Goal: Information Seeking & Learning: Learn about a topic

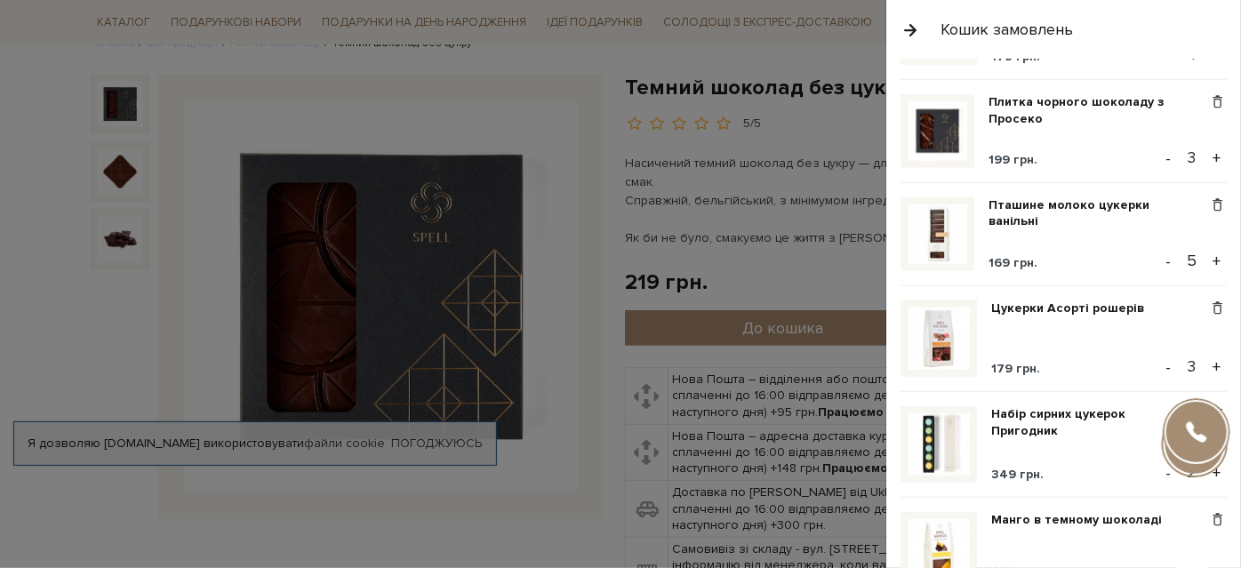
scroll to position [515, 0]
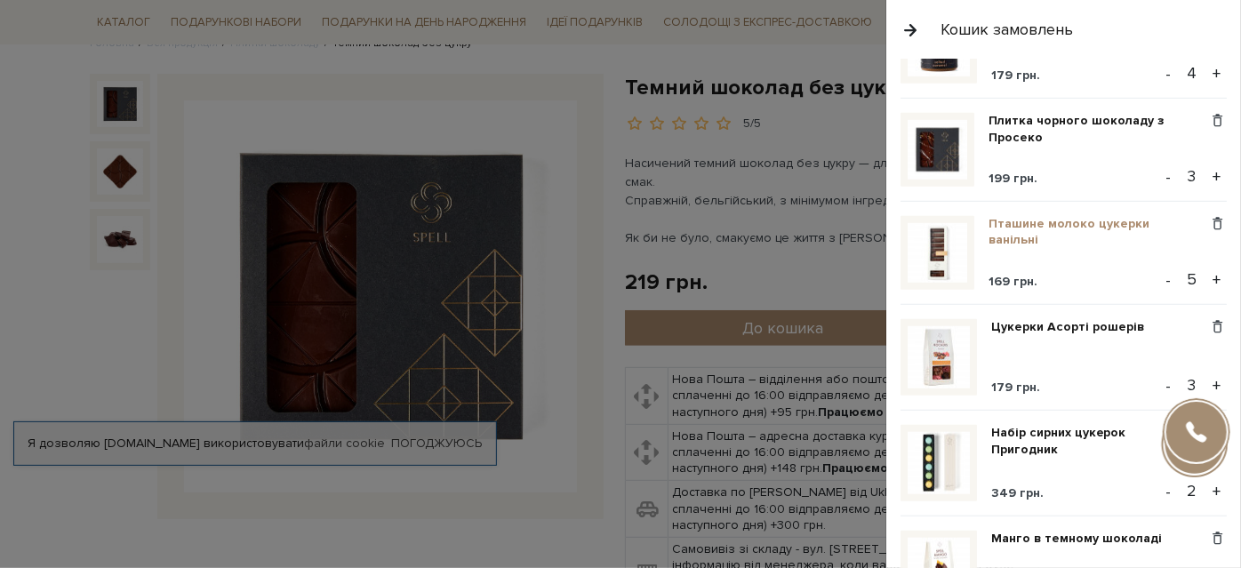
click at [1047, 228] on link "Пташине молоко цукерки ванільні" at bounding box center [1099, 232] width 220 height 32
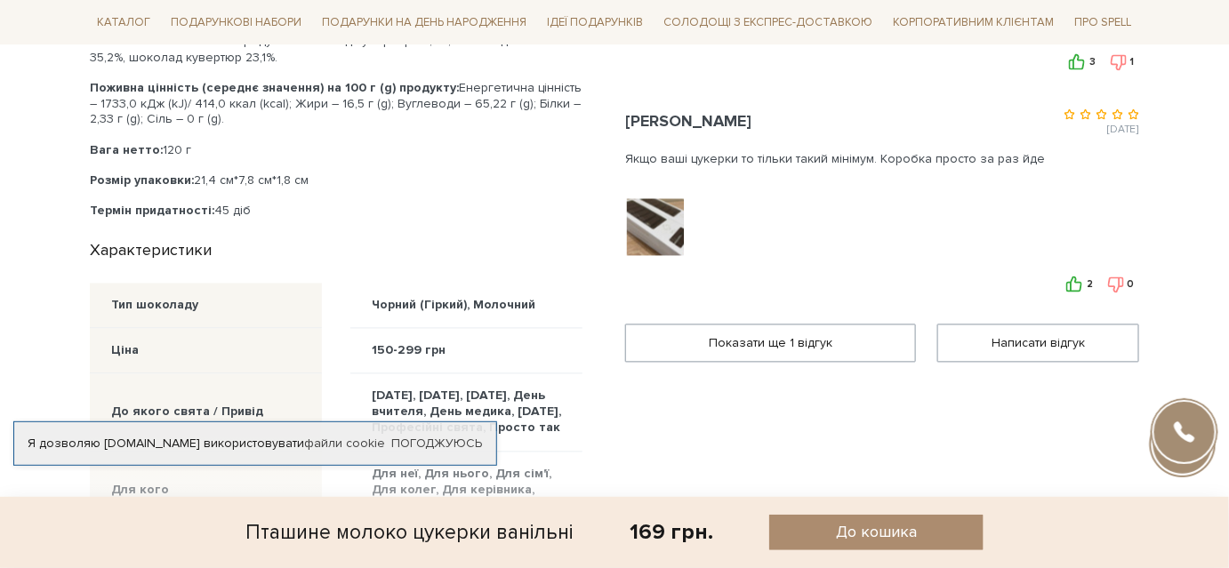
scroll to position [1050, 0]
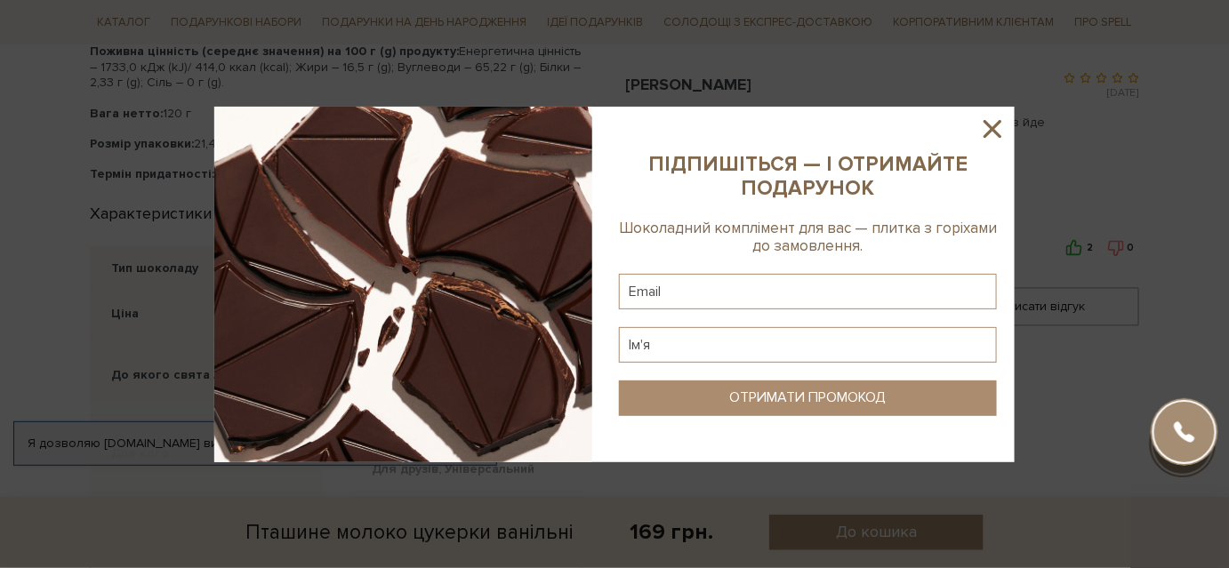
click at [994, 139] on icon at bounding box center [992, 129] width 30 height 30
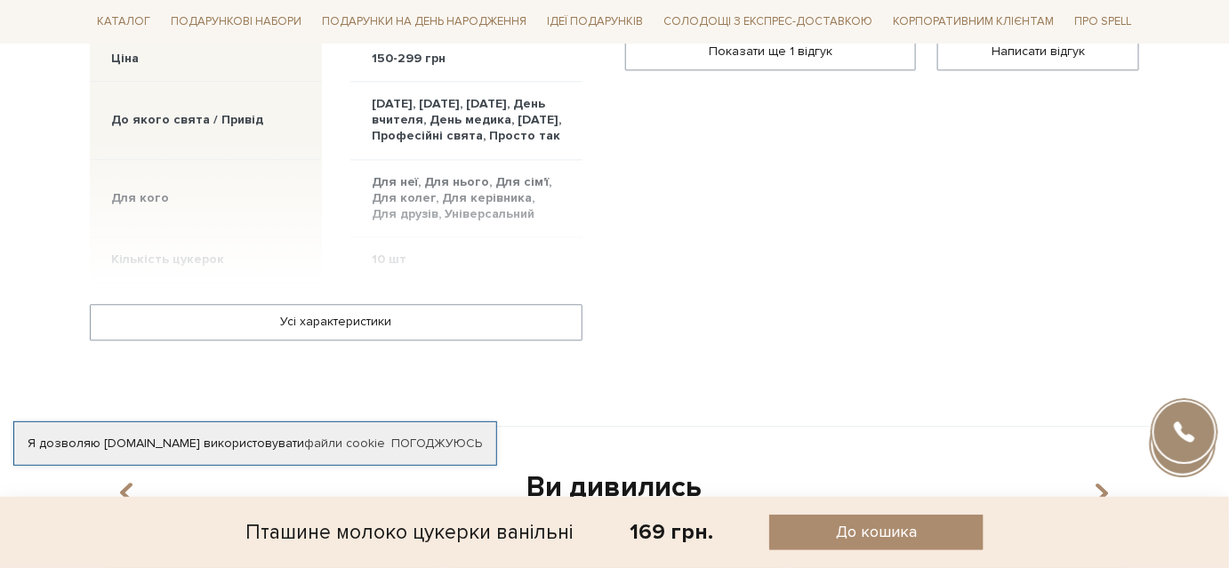
scroll to position [1293, 0]
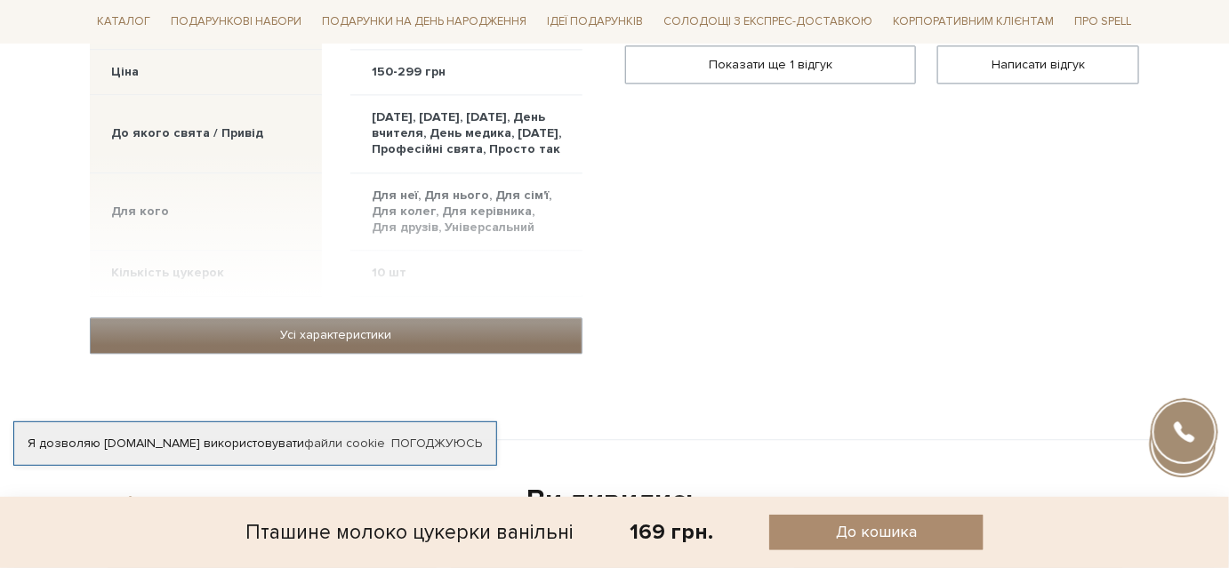
click at [464, 348] on link "Усі характеристики" at bounding box center [336, 335] width 491 height 34
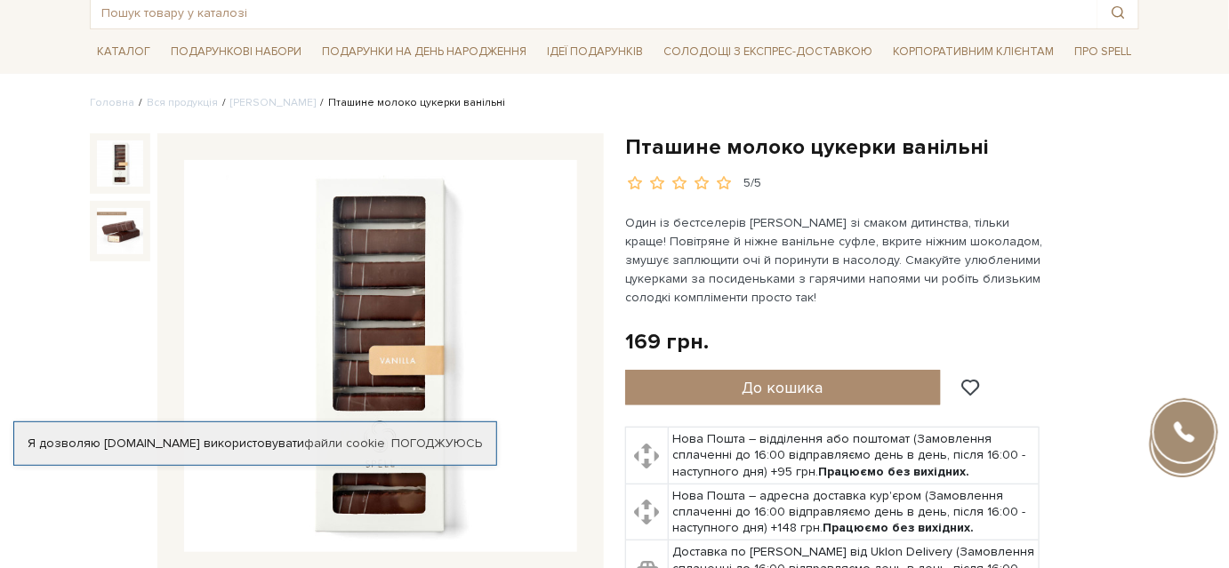
scroll to position [80, 0]
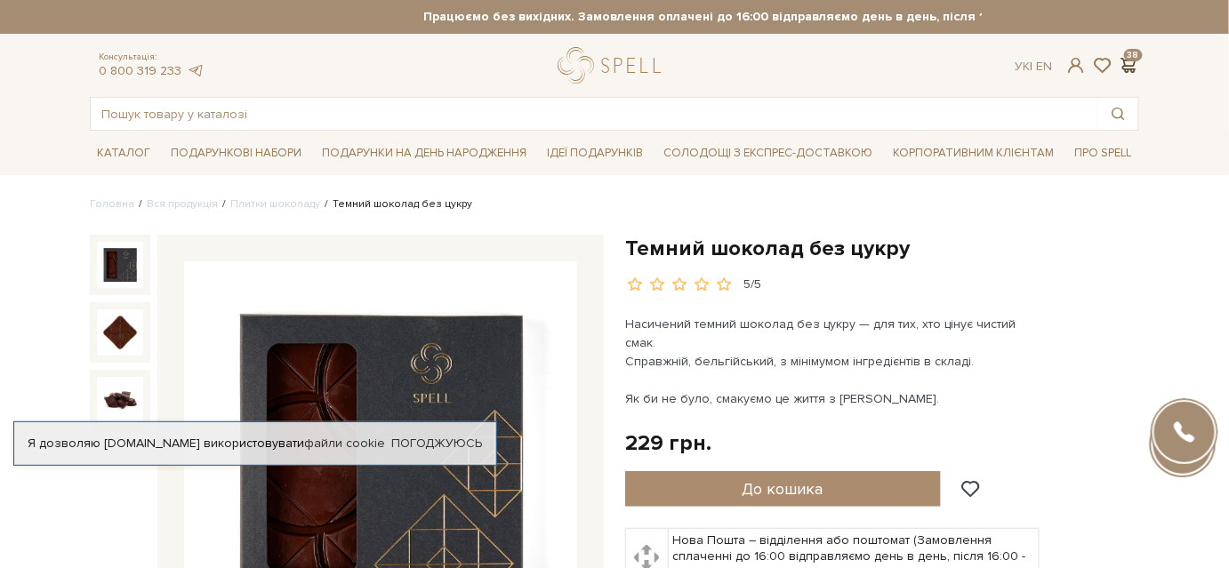
click at [1136, 63] on span at bounding box center [1128, 65] width 21 height 19
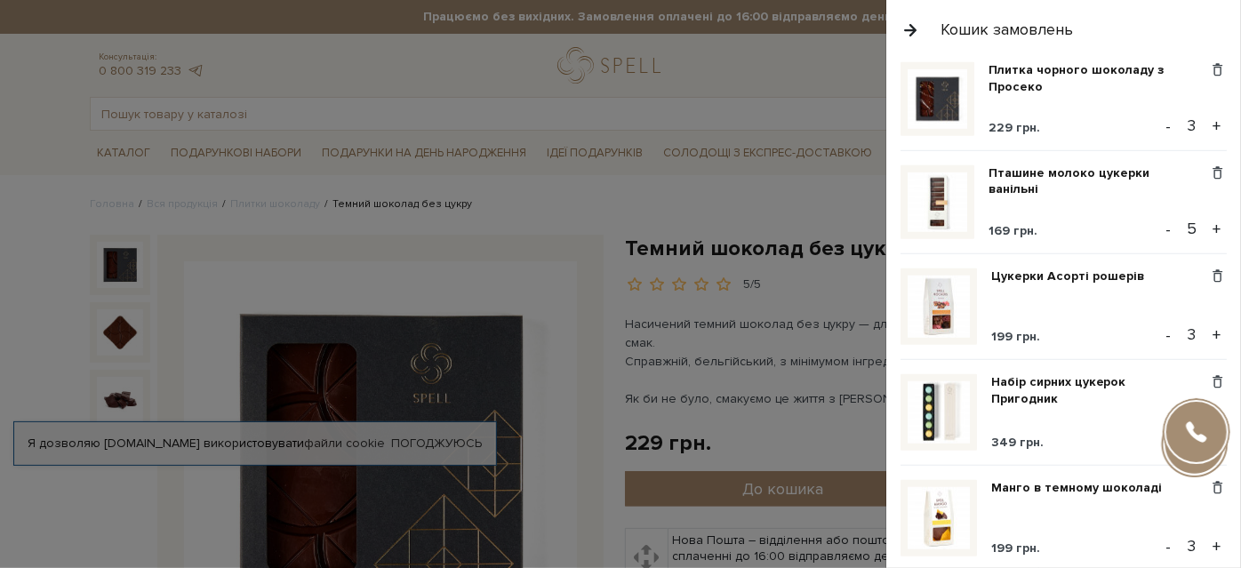
scroll to position [646, 0]
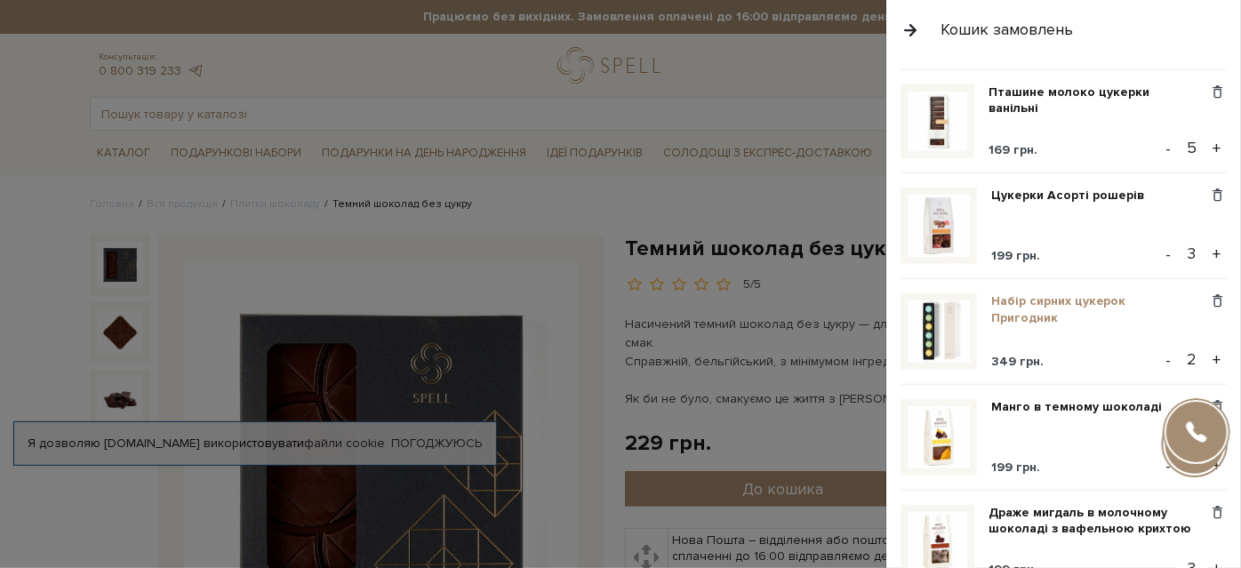
click at [1017, 315] on link "Набір сирних цукерок Пригодник" at bounding box center [1099, 309] width 217 height 32
